Goal: Information Seeking & Learning: Understand process/instructions

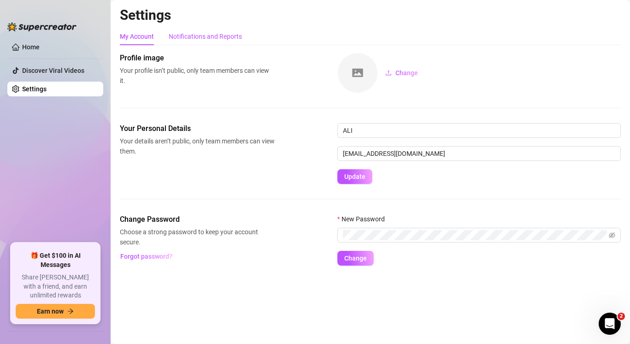
click at [228, 32] on div "Notifications and Reports" at bounding box center [205, 36] width 73 height 10
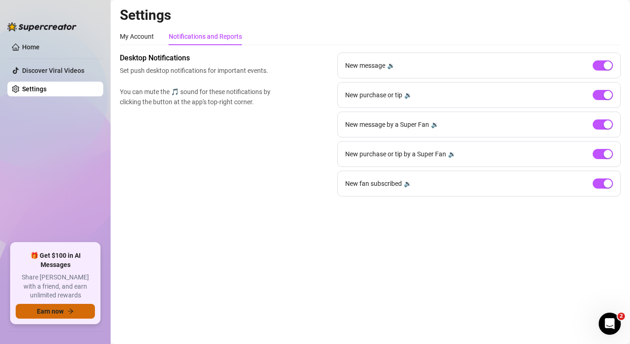
click at [49, 311] on span "Earn now" at bounding box center [50, 310] width 27 height 7
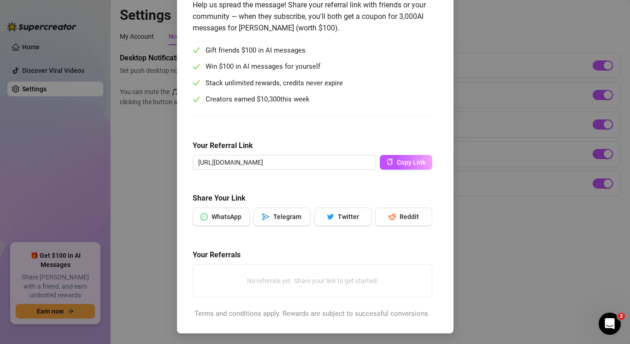
click at [65, 173] on div "Unlock $100 AI Credits Help us spread the message! Share your referral link wit…" at bounding box center [315, 172] width 630 height 344
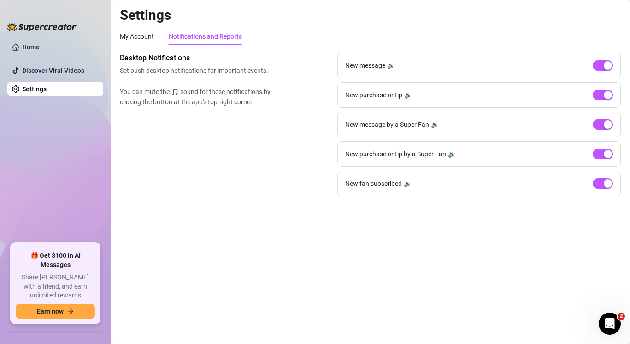
click at [72, 55] on ul "Home Discover Viral Videos Settings" at bounding box center [55, 137] width 96 height 203
click at [72, 72] on link "Discover Viral Videos" at bounding box center [53, 70] width 62 height 7
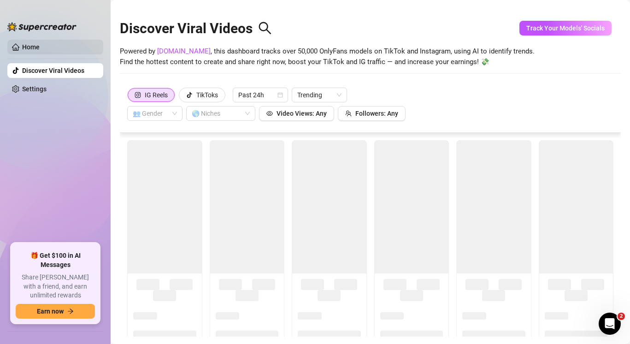
click at [40, 50] on link "Home" at bounding box center [31, 46] width 18 height 7
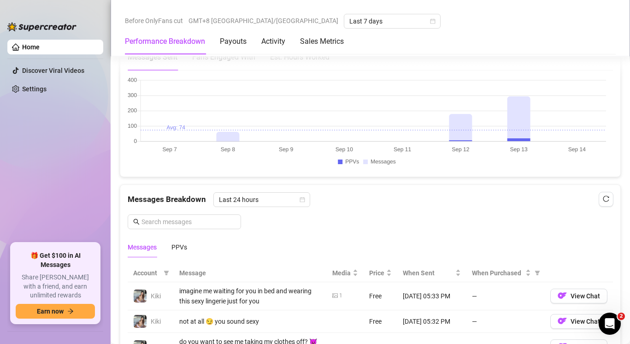
scroll to position [691, 0]
click at [611, 322] on icon "Open Intercom Messenger" at bounding box center [608, 322] width 15 height 15
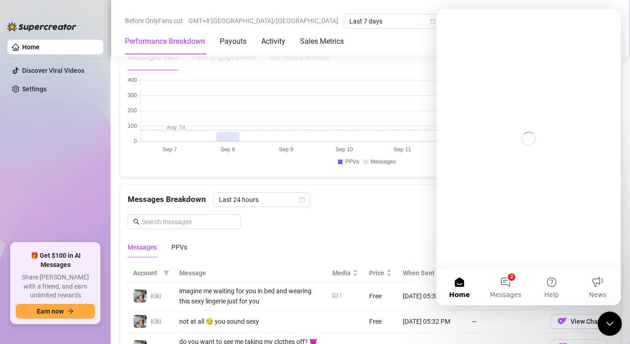
scroll to position [0, 0]
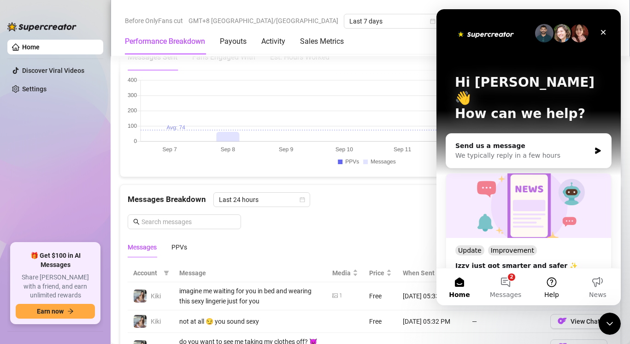
click at [539, 282] on button "Help" at bounding box center [551, 286] width 46 height 37
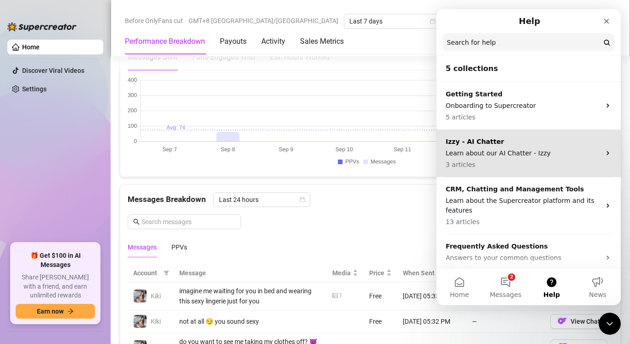
click at [543, 152] on p "Learn about our AI Chatter - Izzy" at bounding box center [522, 153] width 155 height 10
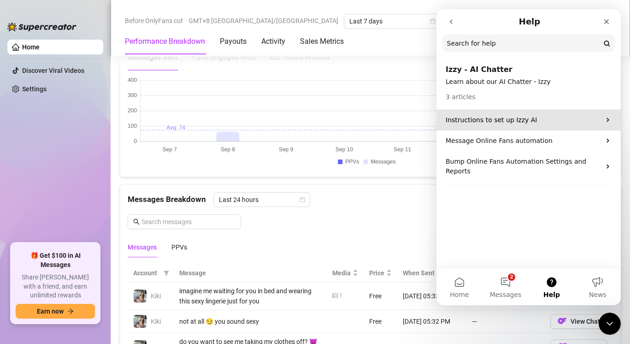
click at [554, 123] on p "Instructions to set up Izzy AI" at bounding box center [522, 120] width 155 height 10
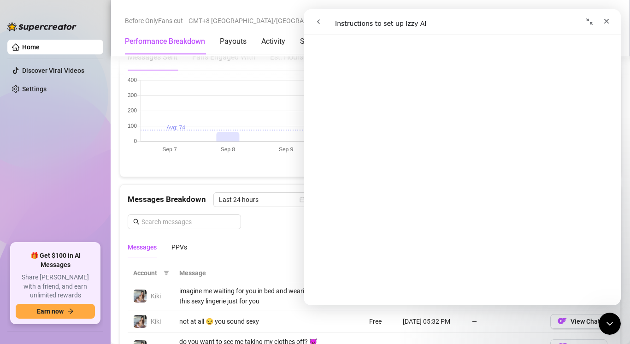
scroll to position [193, 0]
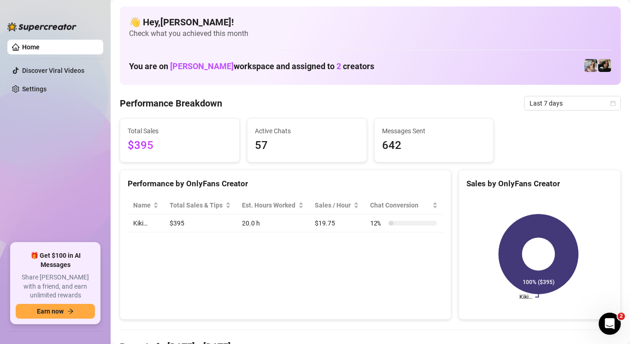
click at [584, 68] on img at bounding box center [590, 65] width 13 height 13
click at [605, 65] on div "👋 Hey, [PERSON_NAME] ! Check what you achieved this month You are on [PERSON_NA…" at bounding box center [370, 45] width 501 height 78
click at [587, 66] on img at bounding box center [590, 65] width 13 height 13
click at [584, 66] on img at bounding box center [590, 65] width 13 height 13
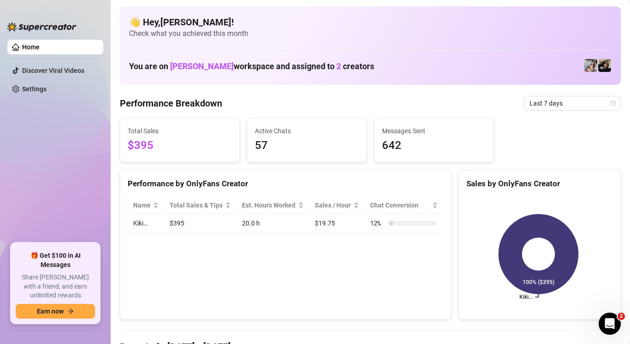
click at [40, 46] on link "Home" at bounding box center [31, 46] width 18 height 7
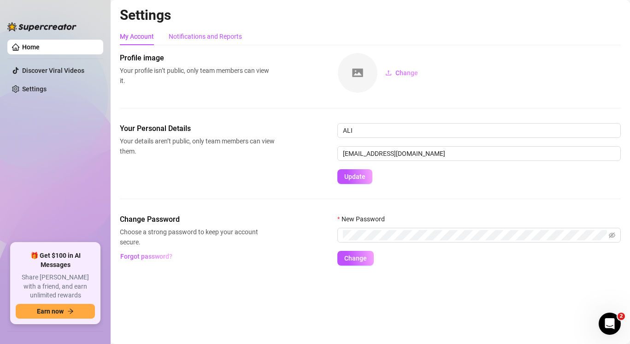
click at [210, 32] on div "Notifications and Reports" at bounding box center [205, 36] width 73 height 10
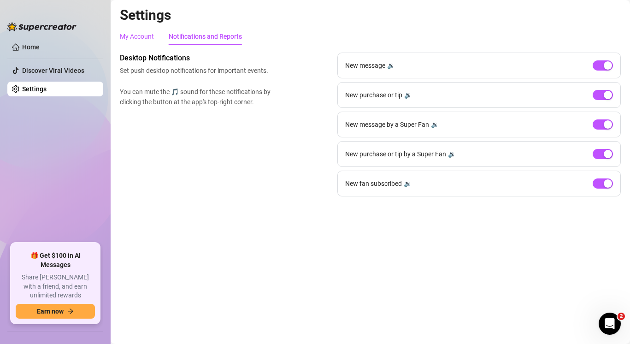
drag, startPoint x: 141, startPoint y: 35, endPoint x: 168, endPoint y: 29, distance: 27.8
click at [141, 35] on div "My Account" at bounding box center [137, 36] width 34 height 10
